Goal: Task Accomplishment & Management: Manage account settings

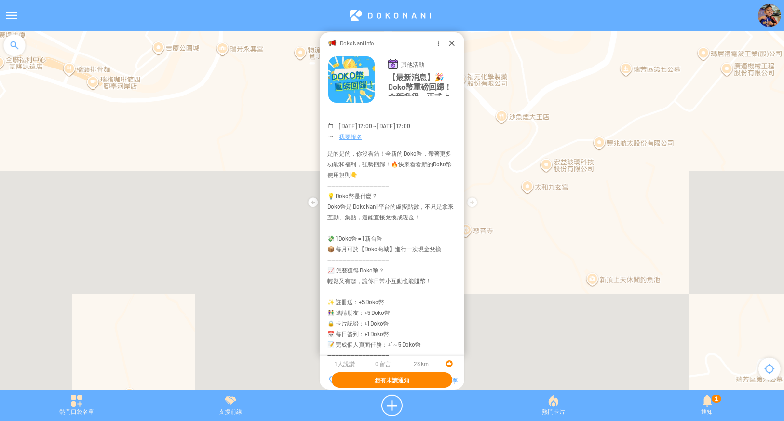
click at [390, 377] on span "您有未讀通知" at bounding box center [392, 380] width 35 height 7
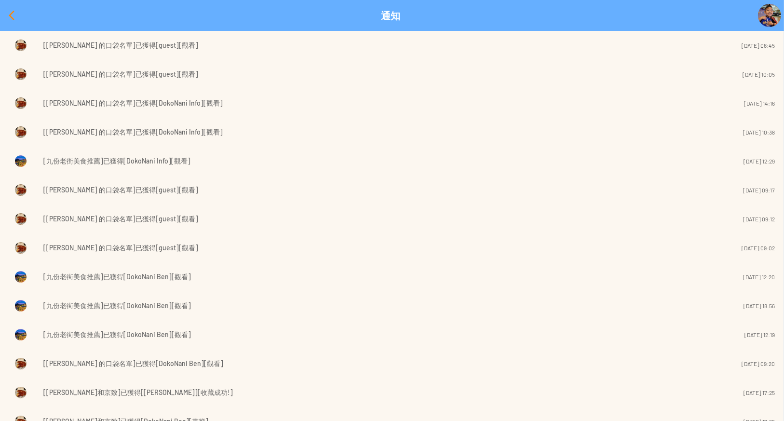
click at [5, 13] on div at bounding box center [11, 15] width 23 height 23
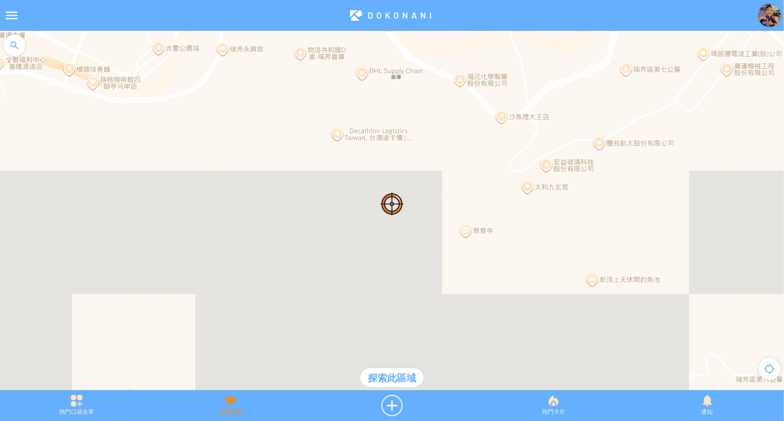
click at [223, 404] on div "支援前線" at bounding box center [231, 405] width 154 height 21
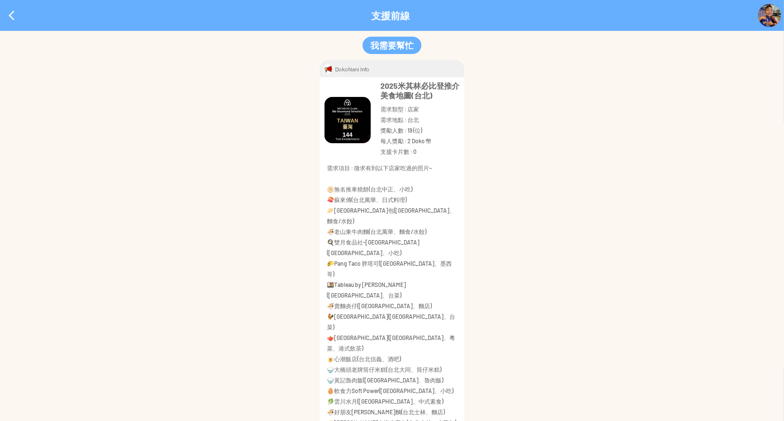
click at [7, 16] on div at bounding box center [11, 15] width 23 height 23
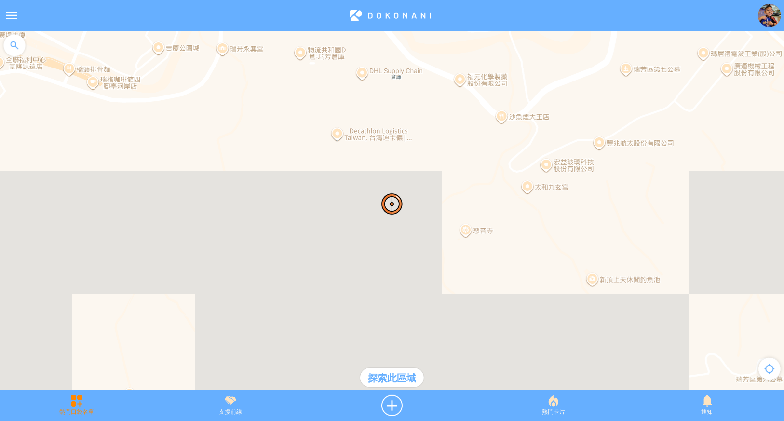
click at [74, 404] on div "熱門口袋名單" at bounding box center [77, 405] width 154 height 21
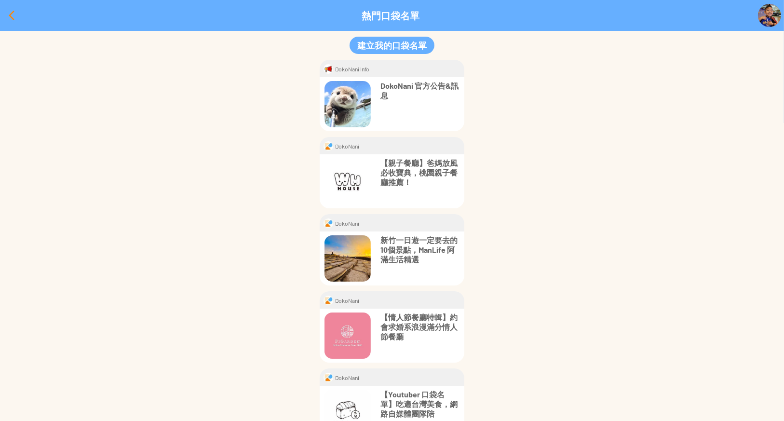
click at [10, 8] on div at bounding box center [11, 15] width 23 height 23
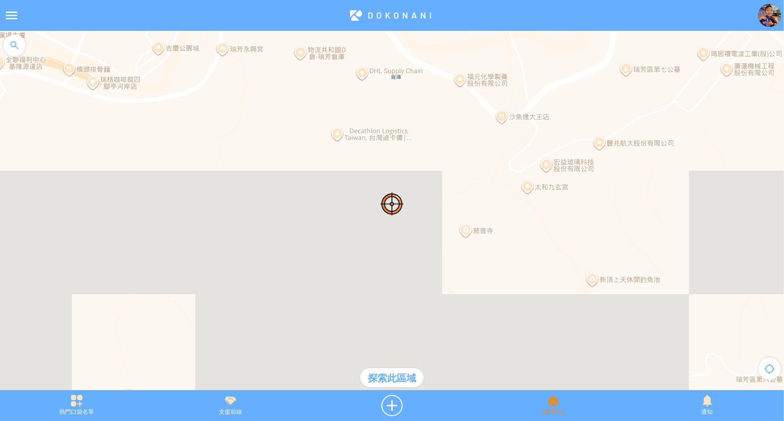
click at [549, 408] on div "熱門卡片" at bounding box center [554, 405] width 154 height 21
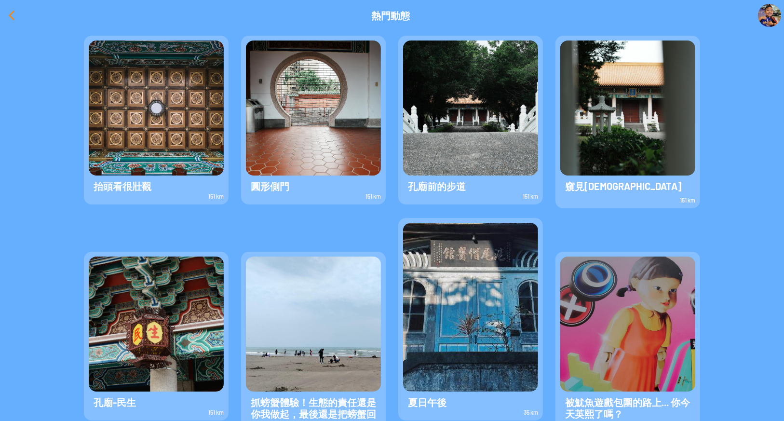
click at [9, 14] on div at bounding box center [11, 15] width 23 height 23
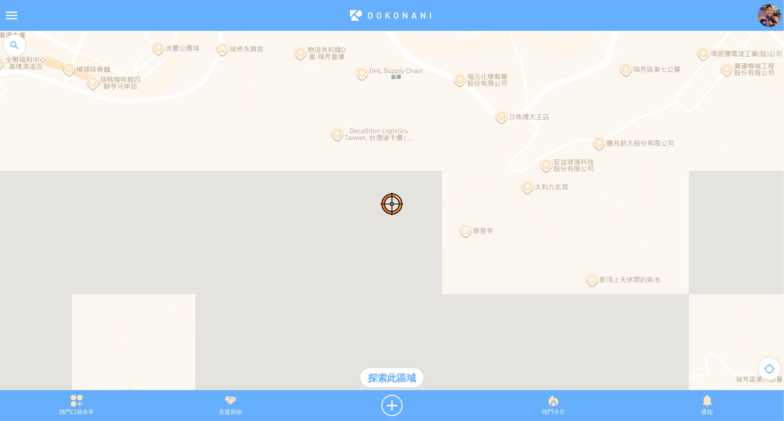
click at [766, 16] on img at bounding box center [769, 15] width 23 height 23
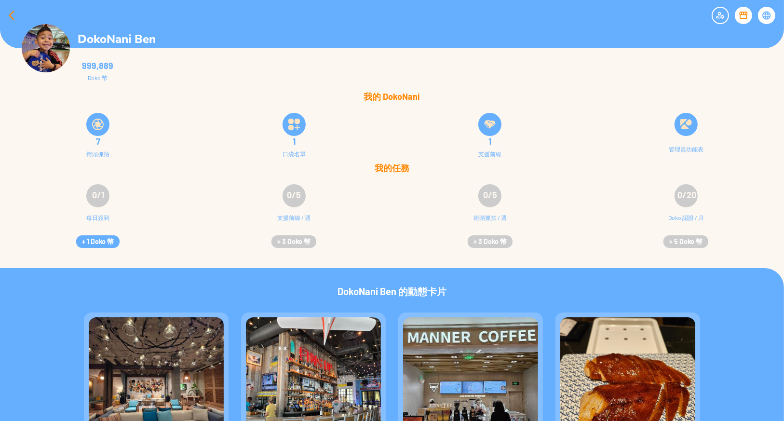
click at [0, 8] on div at bounding box center [11, 15] width 23 height 23
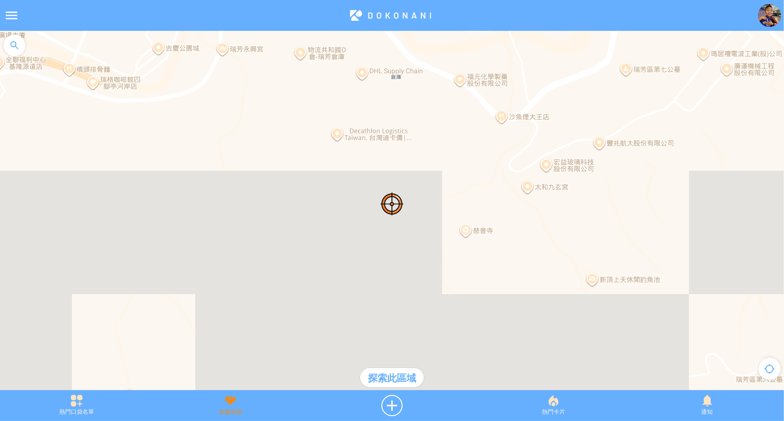
click at [229, 406] on div "支援前線" at bounding box center [231, 405] width 154 height 21
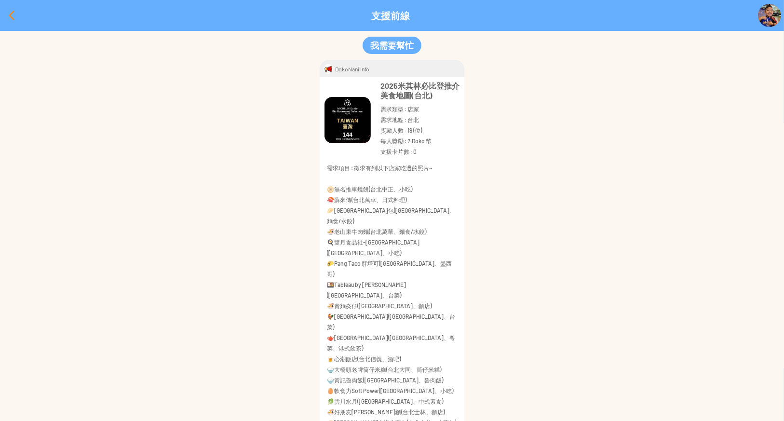
click at [6, 16] on div at bounding box center [11, 15] width 23 height 23
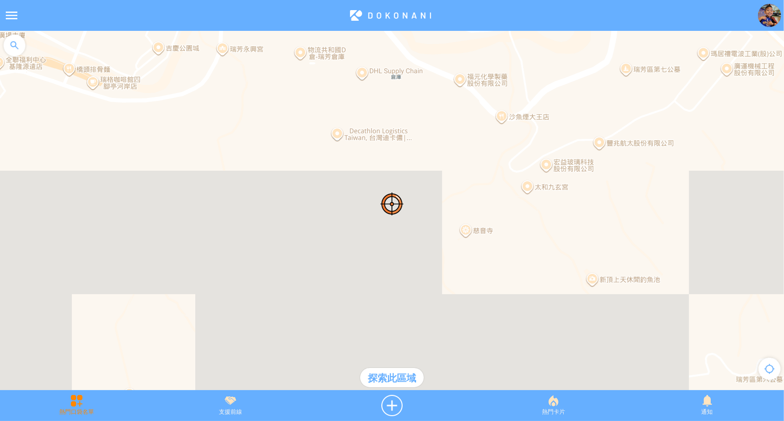
click at [88, 406] on div "熱門口袋名單" at bounding box center [77, 405] width 154 height 21
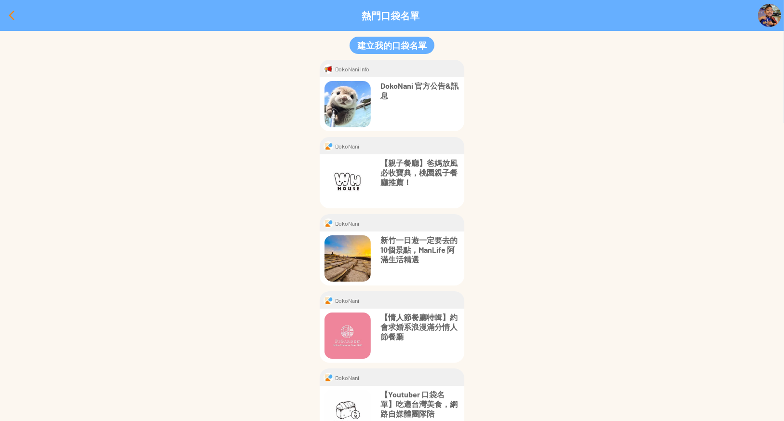
click at [12, 19] on div at bounding box center [11, 15] width 23 height 23
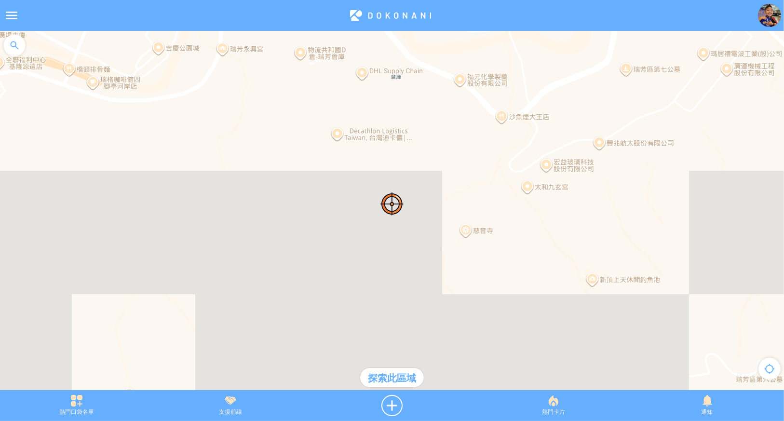
click at [420, 12] on div at bounding box center [390, 15] width 735 height 23
click at [3, 15] on div at bounding box center [11, 15] width 23 height 23
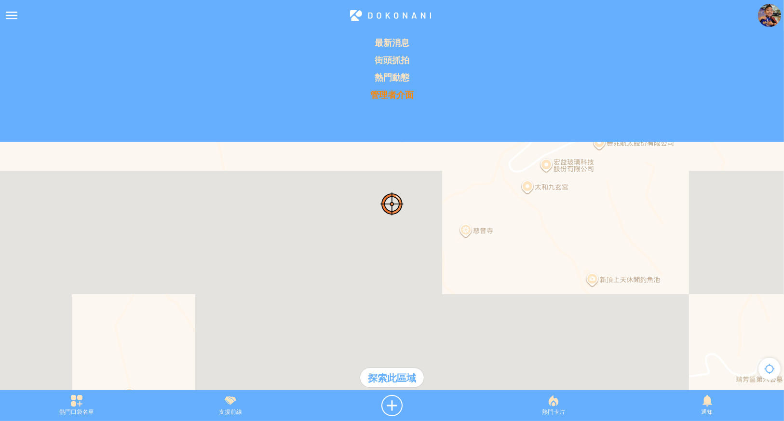
click at [400, 93] on p "管理者介面" at bounding box center [392, 95] width 773 height 12
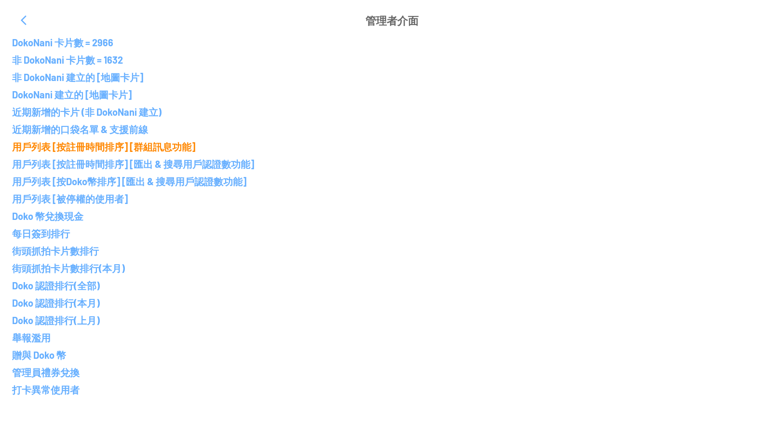
click at [117, 147] on p "用戶列表 [按註冊時間排序] [群組訊息功能]" at bounding box center [392, 147] width 760 height 12
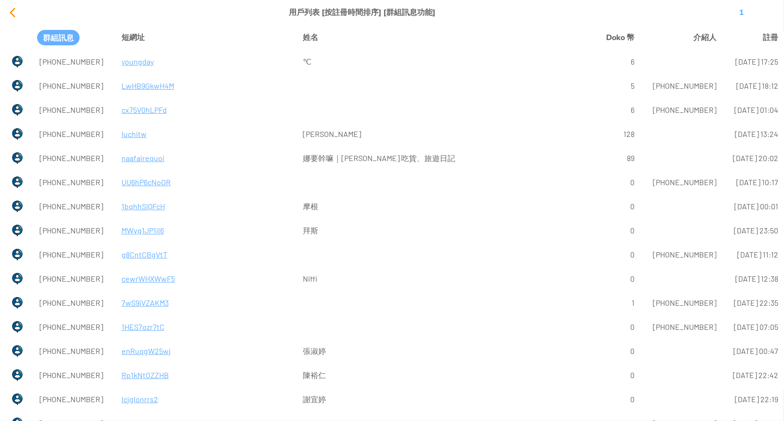
click at [13, 8] on div at bounding box center [12, 12] width 23 height 23
click at [8, 14] on div at bounding box center [12, 12] width 23 height 23
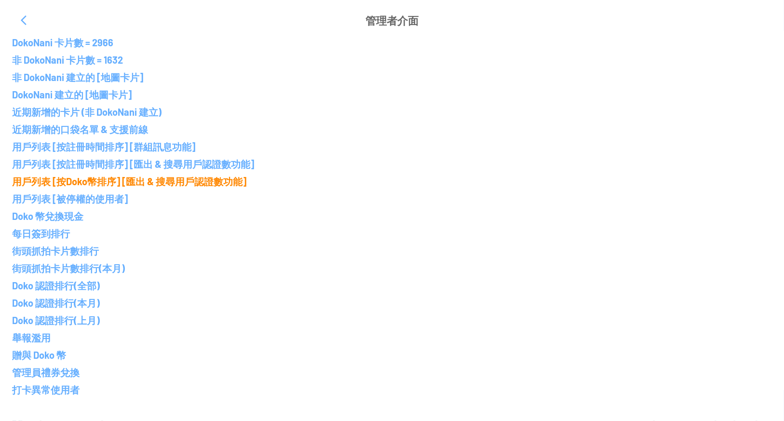
click at [107, 179] on p "用戶列表 [按Doko幣排序] [匯出 & 搜尋用戶認證數功能]" at bounding box center [392, 182] width 760 height 12
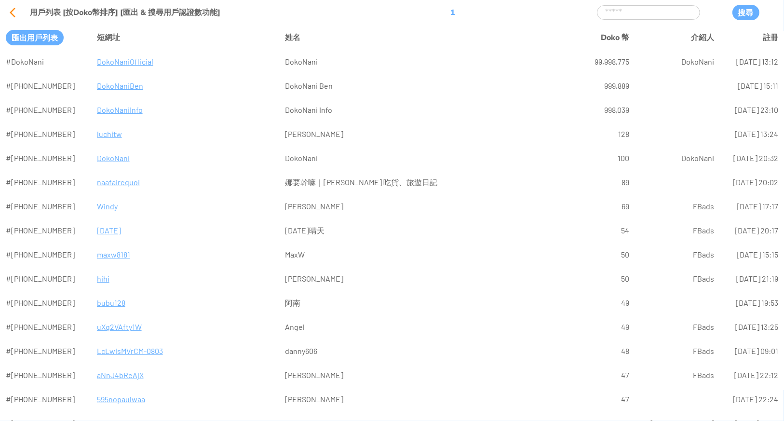
click at [7, 11] on div at bounding box center [12, 12] width 23 height 23
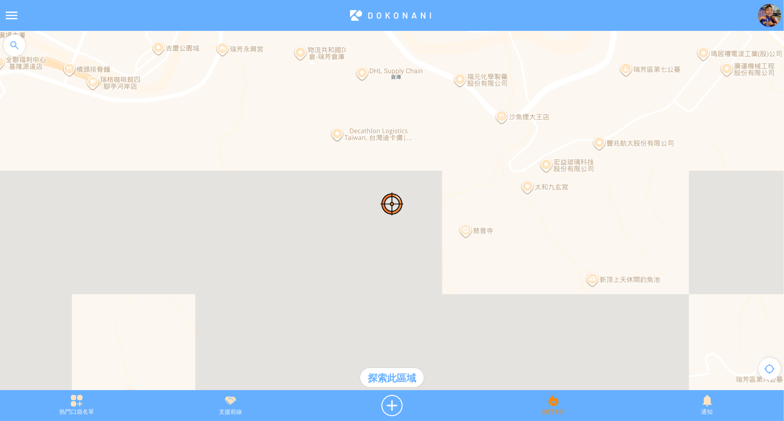
click at [562, 412] on div "熱門卡片" at bounding box center [554, 405] width 154 height 21
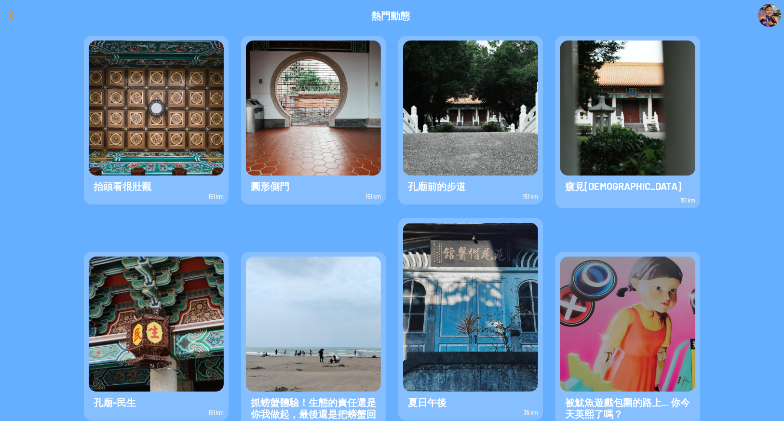
click at [4, 10] on div at bounding box center [11, 15] width 23 height 23
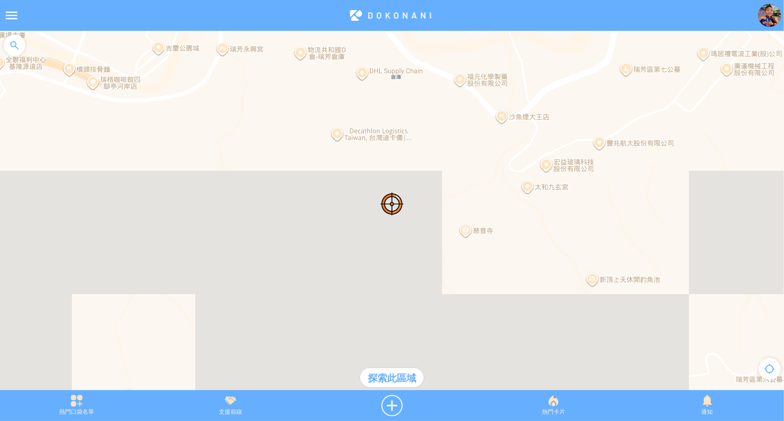
click at [12, 9] on div at bounding box center [11, 15] width 23 height 23
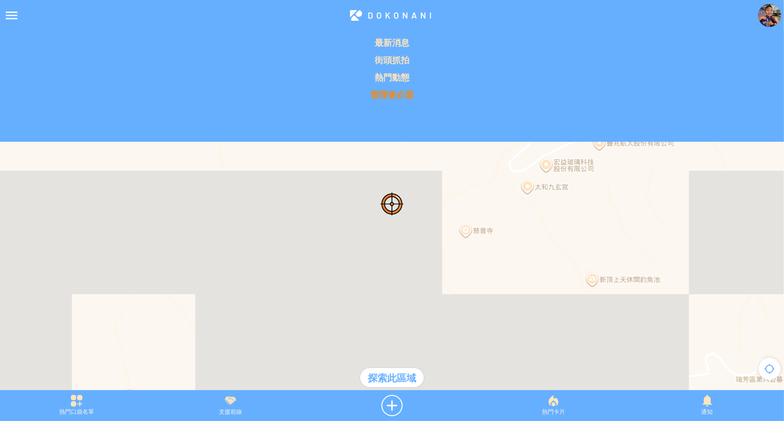
click at [387, 96] on p "管理者介面" at bounding box center [392, 95] width 773 height 12
click at [400, 93] on p "管理者介面" at bounding box center [392, 95] width 773 height 12
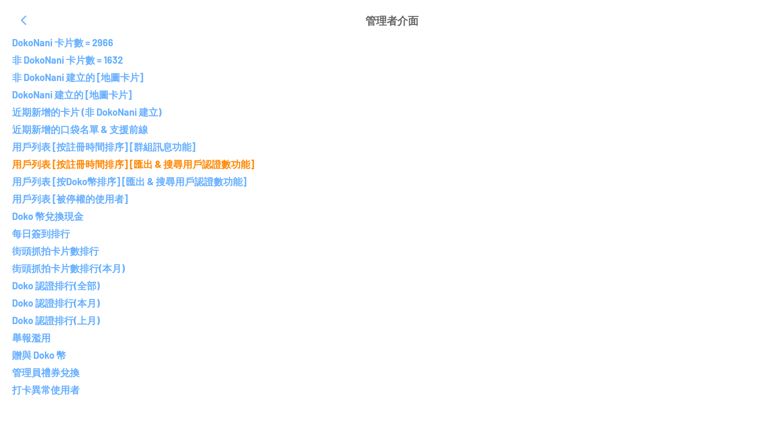
click at [151, 164] on p "用戶列表 [按註冊時間排序] [匯出 & 搜尋用戶認證數功能]" at bounding box center [392, 164] width 760 height 12
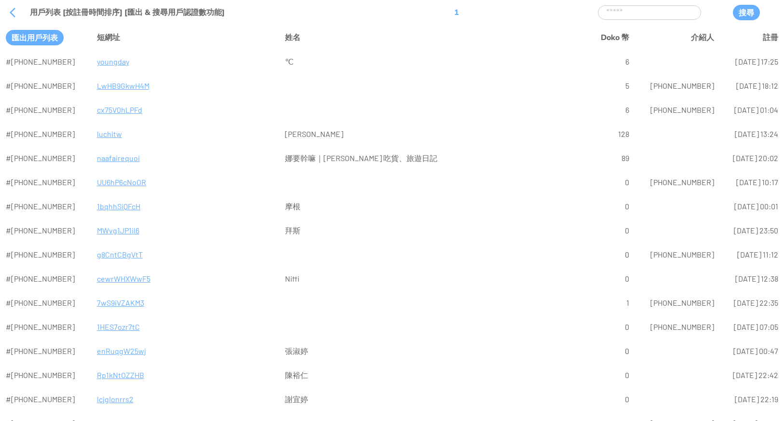
click at [125, 88] on p "LwHB9GkwH4M" at bounding box center [185, 85] width 177 height 23
click at [109, 106] on p "cx75V0hLPFd" at bounding box center [185, 109] width 177 height 23
click at [9, 9] on div at bounding box center [12, 12] width 23 height 23
click at [15, 16] on div at bounding box center [12, 12] width 23 height 23
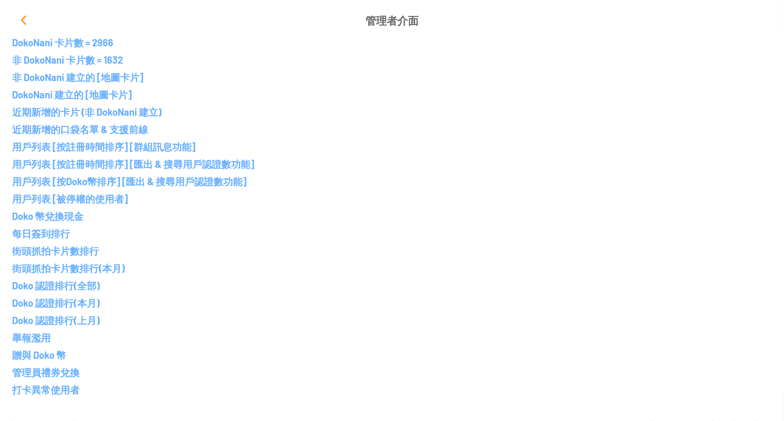
click at [24, 20] on div at bounding box center [23, 20] width 23 height 23
click at [29, 22] on div at bounding box center [23, 20] width 23 height 23
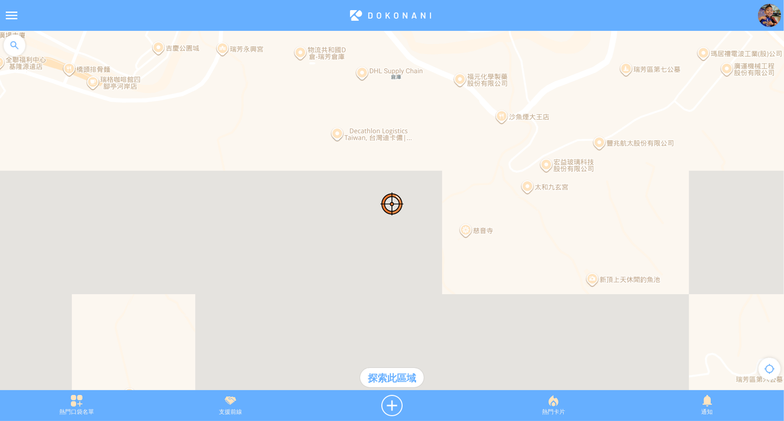
click at [762, 12] on img at bounding box center [769, 15] width 23 height 23
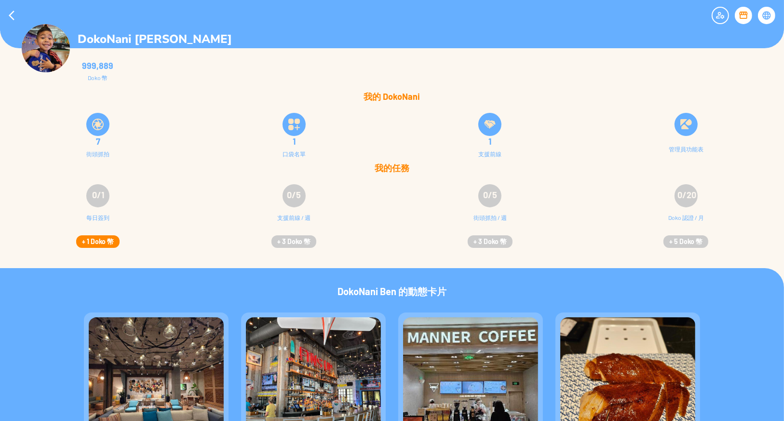
click at [96, 242] on button "+ 1 Doko 幣" at bounding box center [97, 241] width 43 height 13
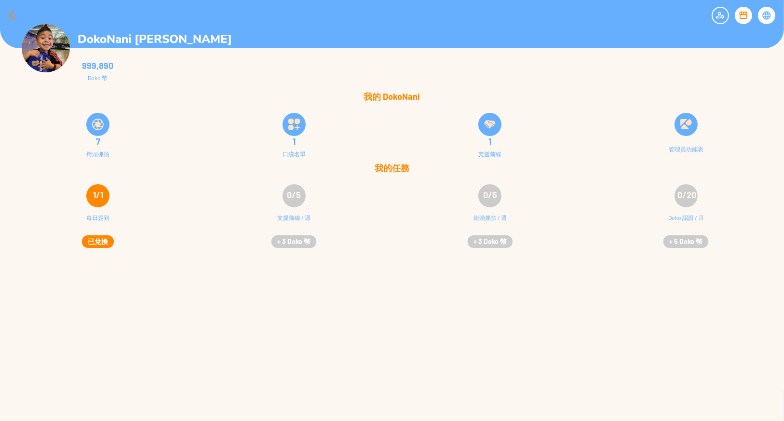
click at [10, 8] on div at bounding box center [11, 15] width 23 height 23
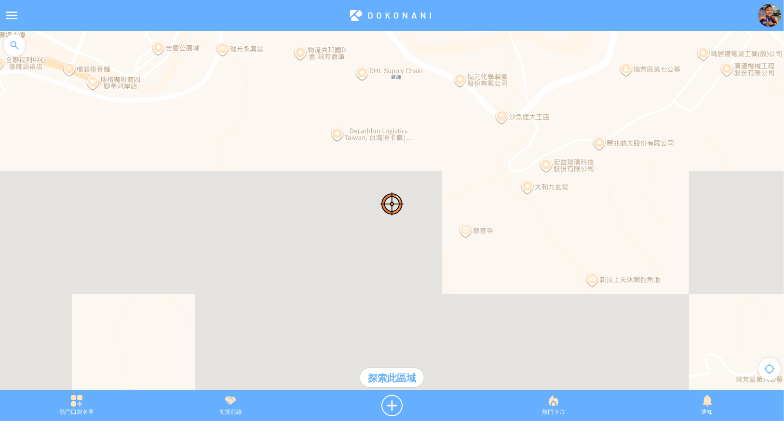
click at [397, 377] on div "探索此區域" at bounding box center [392, 377] width 64 height 19
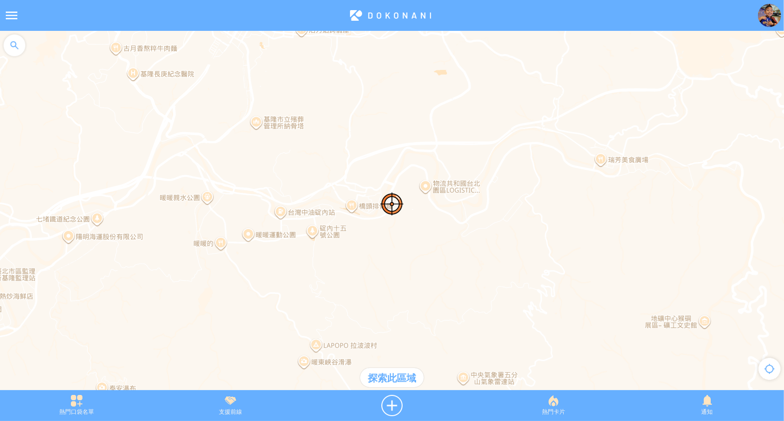
drag, startPoint x: 370, startPoint y: 260, endPoint x: 608, endPoint y: 230, distance: 239.2
click at [547, 240] on div at bounding box center [392, 215] width 784 height 369
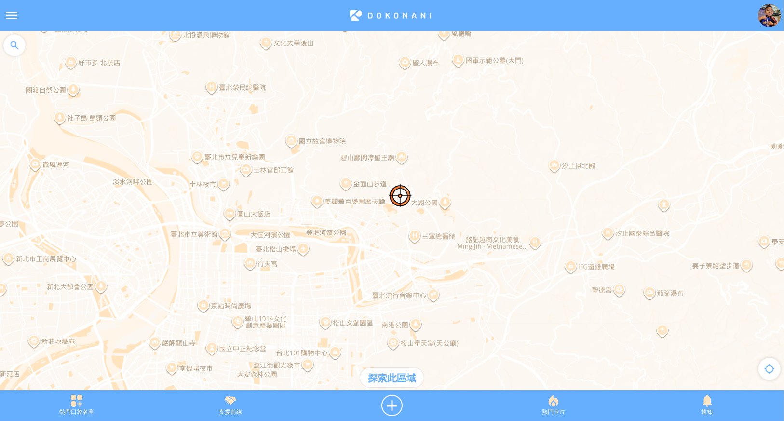
drag, startPoint x: 433, startPoint y: 243, endPoint x: 471, endPoint y: 190, distance: 65.7
click at [471, 190] on div at bounding box center [392, 215] width 784 height 369
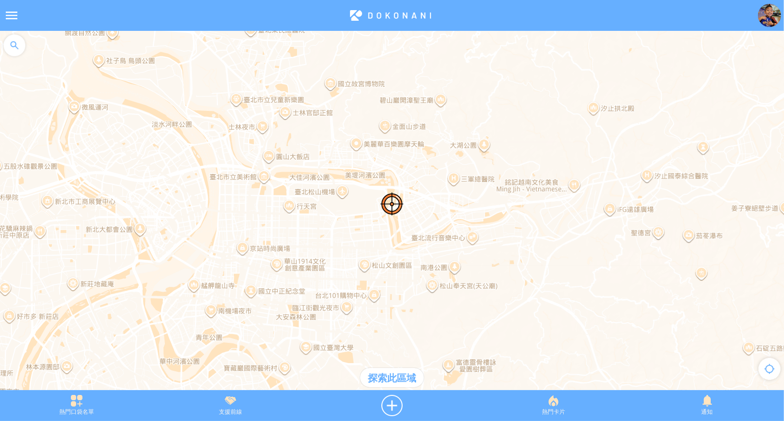
click at [395, 377] on div "探索此區域" at bounding box center [392, 377] width 64 height 19
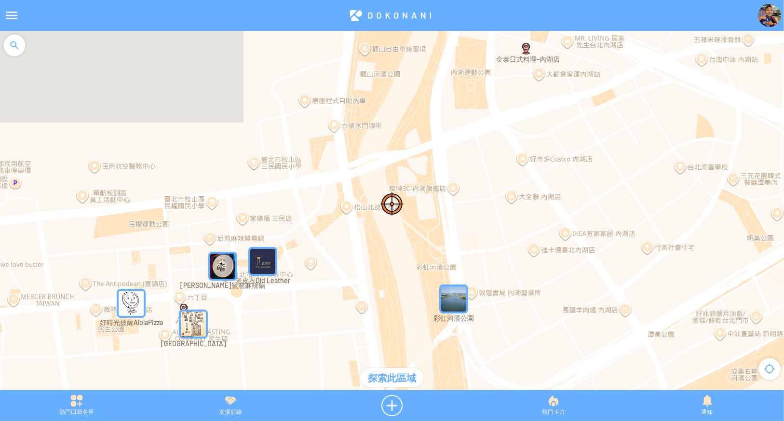
click at [457, 298] on img "P89WAb5ey6UMapIcon" at bounding box center [453, 299] width 29 height 29
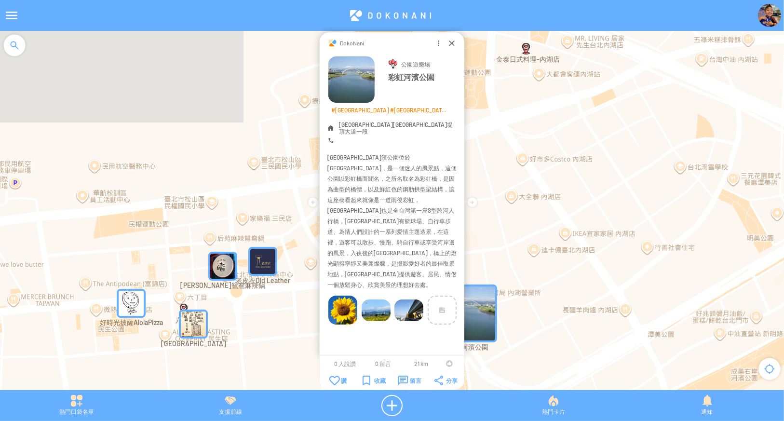
click at [264, 263] on img "alee498MapIcon" at bounding box center [262, 261] width 29 height 29
